Goal: Find specific page/section: Find specific page/section

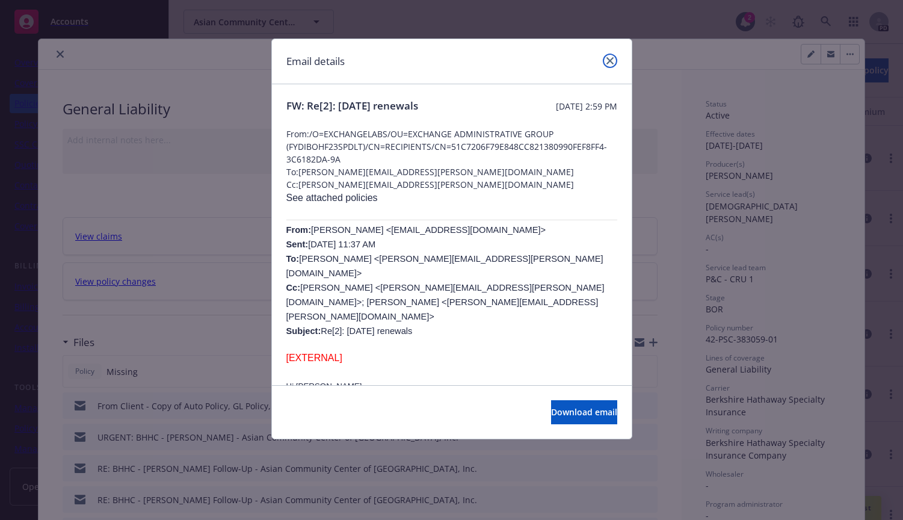
click at [608, 61] on icon "close" at bounding box center [610, 60] width 7 height 7
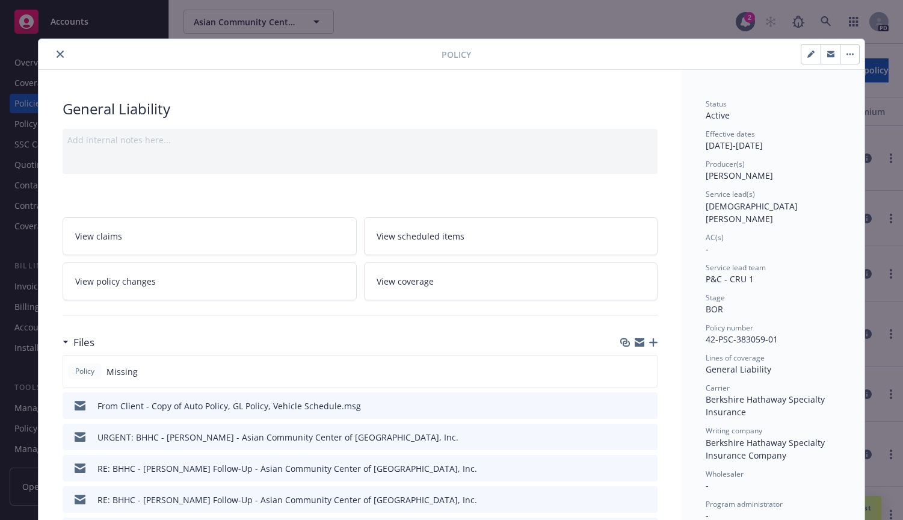
click at [53, 50] on button "close" at bounding box center [60, 54] width 14 height 14
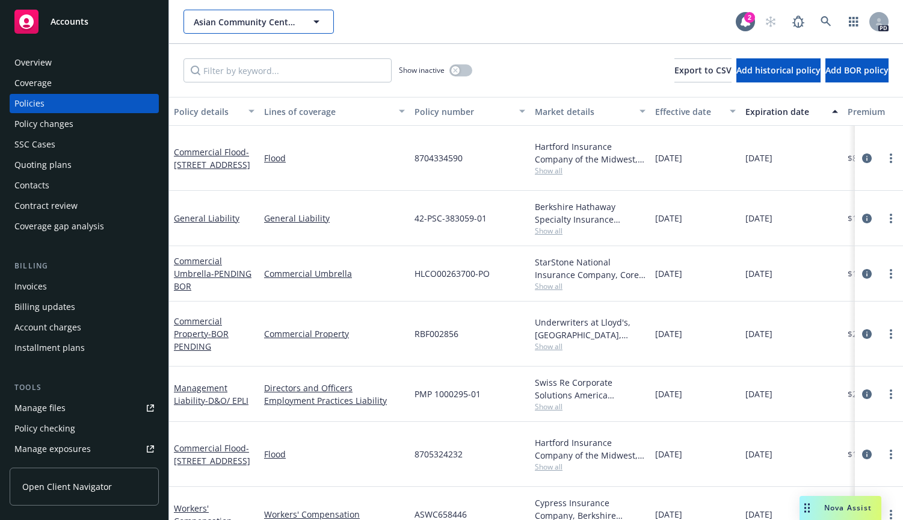
click at [316, 23] on icon "button" at bounding box center [316, 21] width 6 height 3
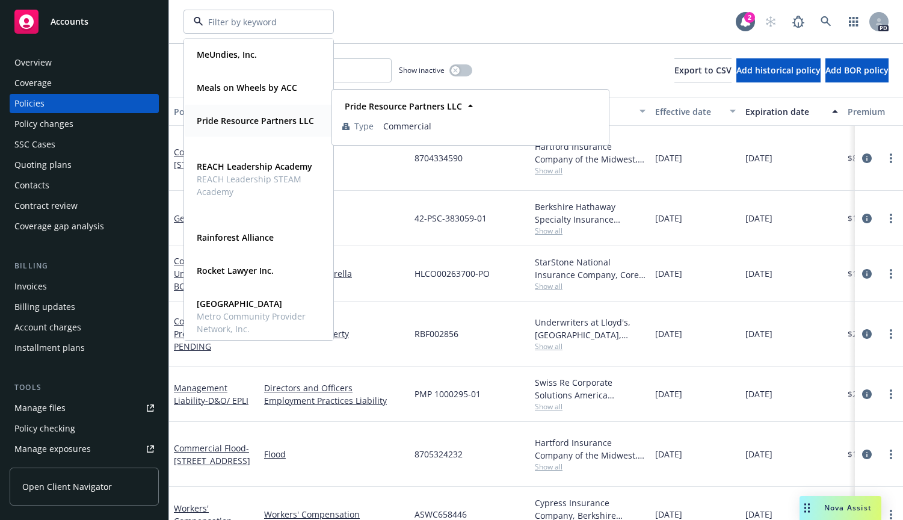
scroll to position [596, 0]
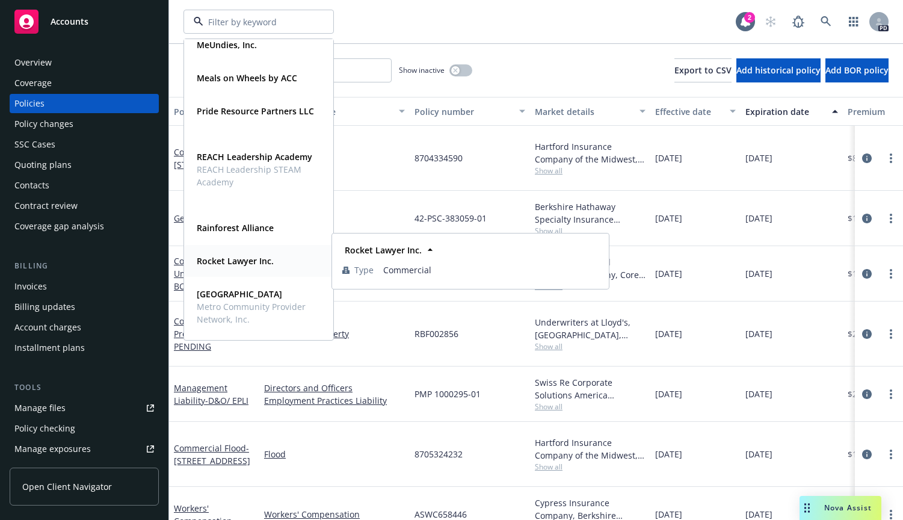
click at [239, 260] on strong "Rocket Lawyer Inc." at bounding box center [235, 260] width 77 height 11
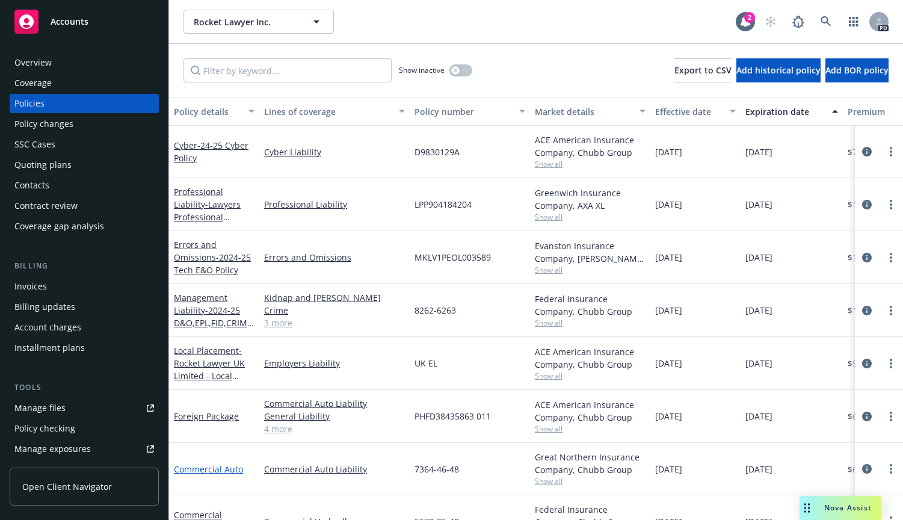
click at [189, 469] on link "Commercial Auto" at bounding box center [208, 468] width 69 height 11
